Goal: Information Seeking & Learning: Learn about a topic

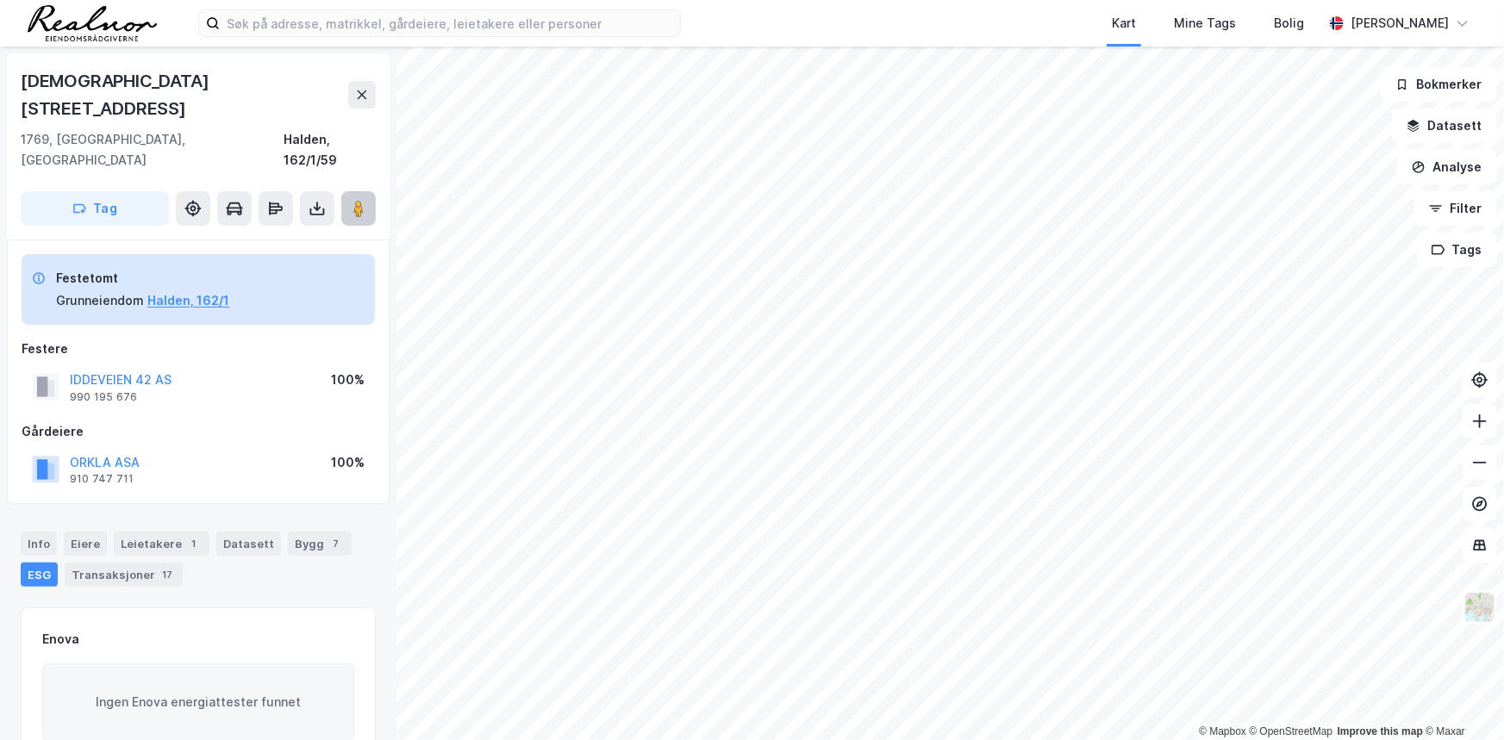
click at [346, 191] on button at bounding box center [358, 208] width 34 height 34
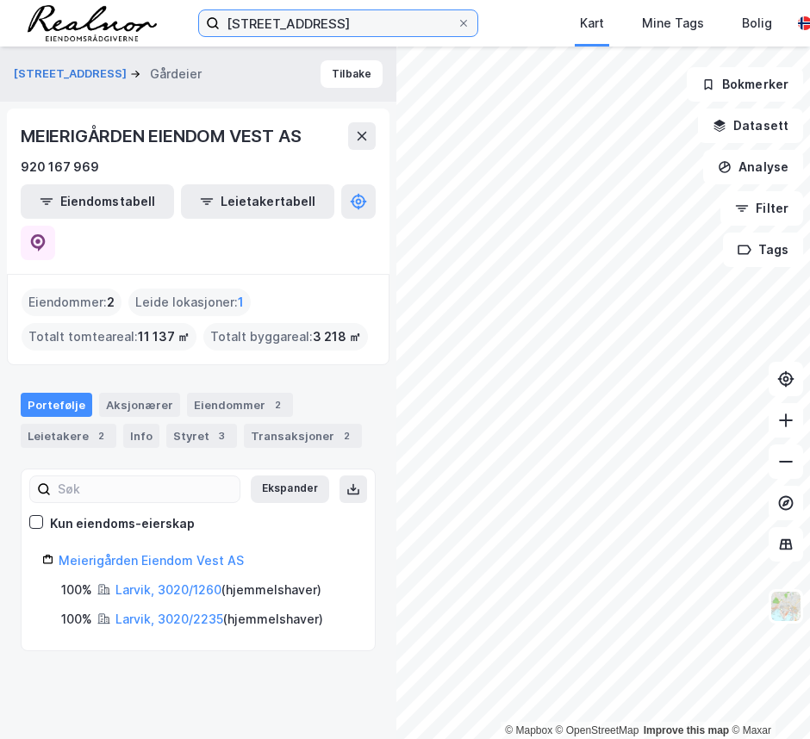
click at [431, 19] on input "Lerkelundveien 1, 3262 Larvik" at bounding box center [338, 23] width 237 height 26
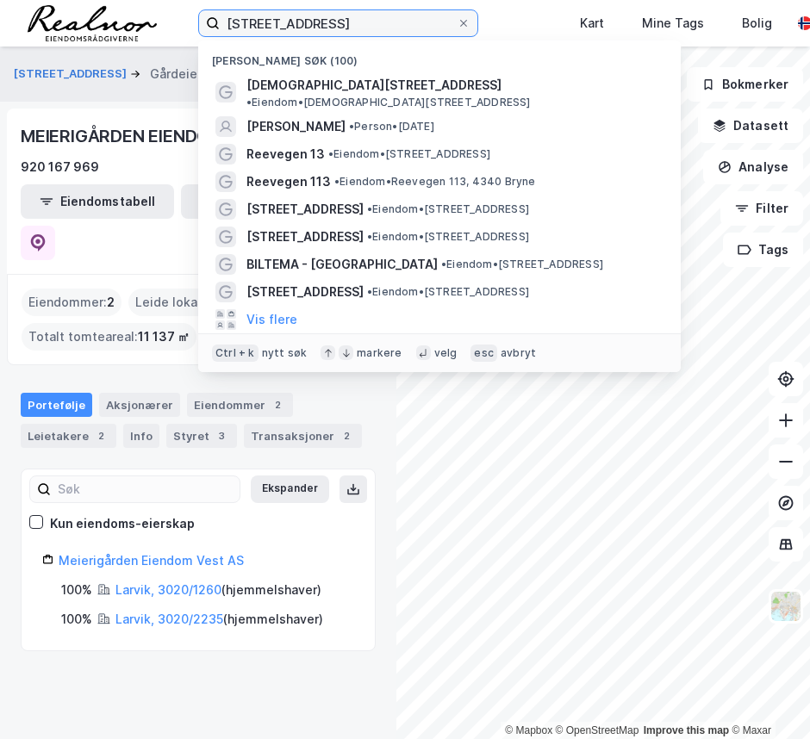
click at [431, 19] on input "Lerkelundveien 1, 3262 Larvik" at bounding box center [338, 23] width 237 height 26
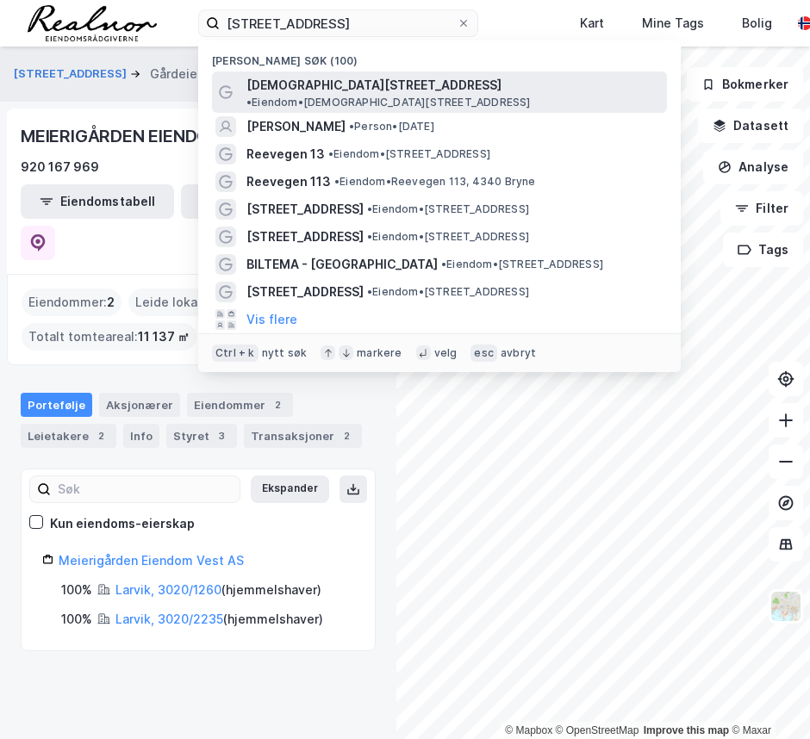
click at [252, 96] on span "•" at bounding box center [248, 102] width 5 height 13
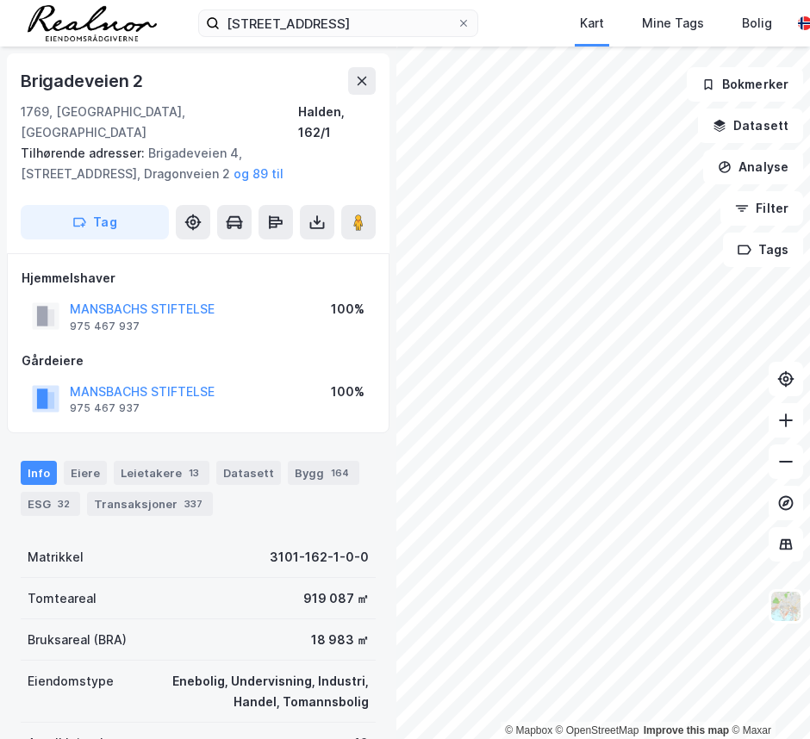
scroll to position [1, 0]
